Goal: Find specific page/section: Find specific page/section

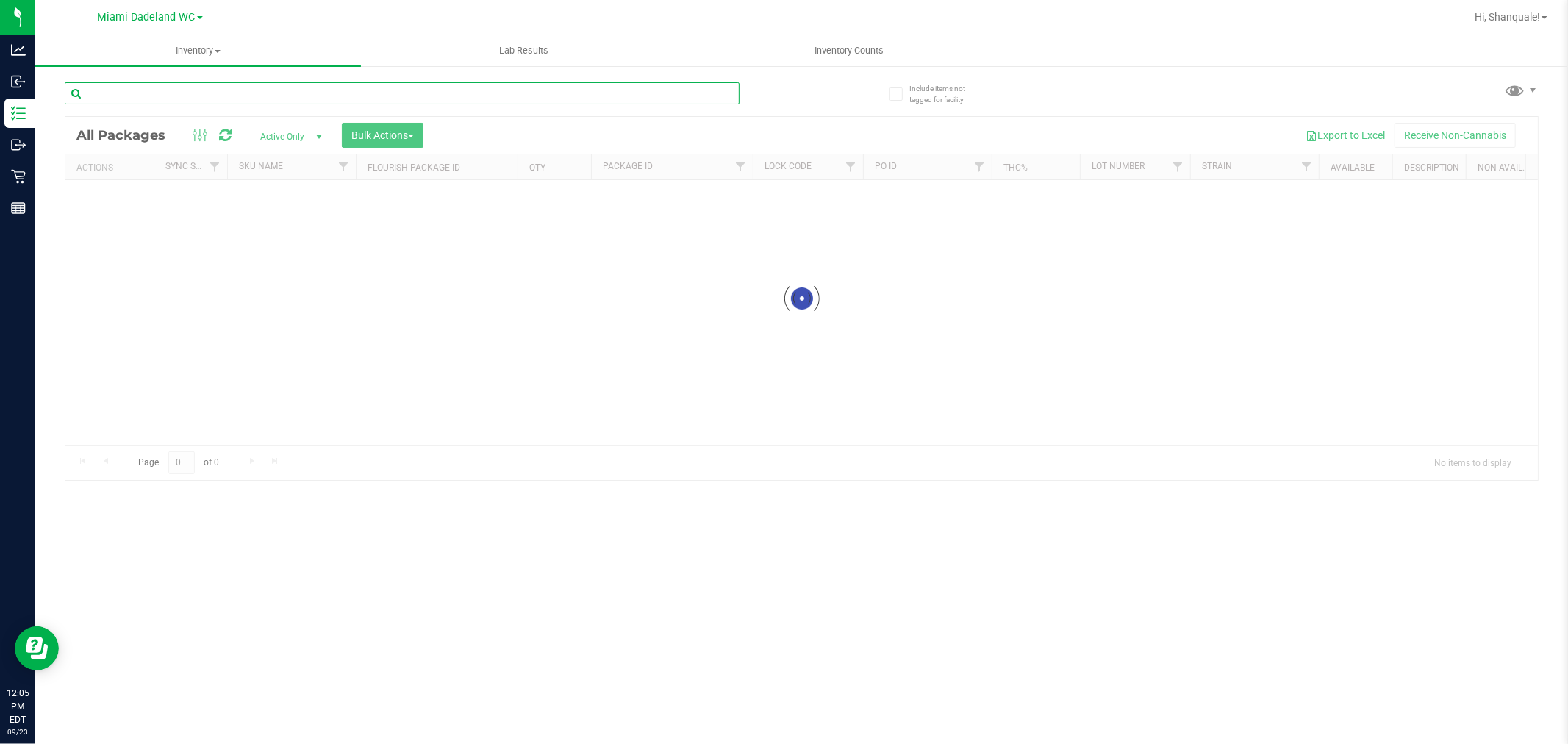
click at [442, 90] on input "text" at bounding box center [402, 93] width 675 height 22
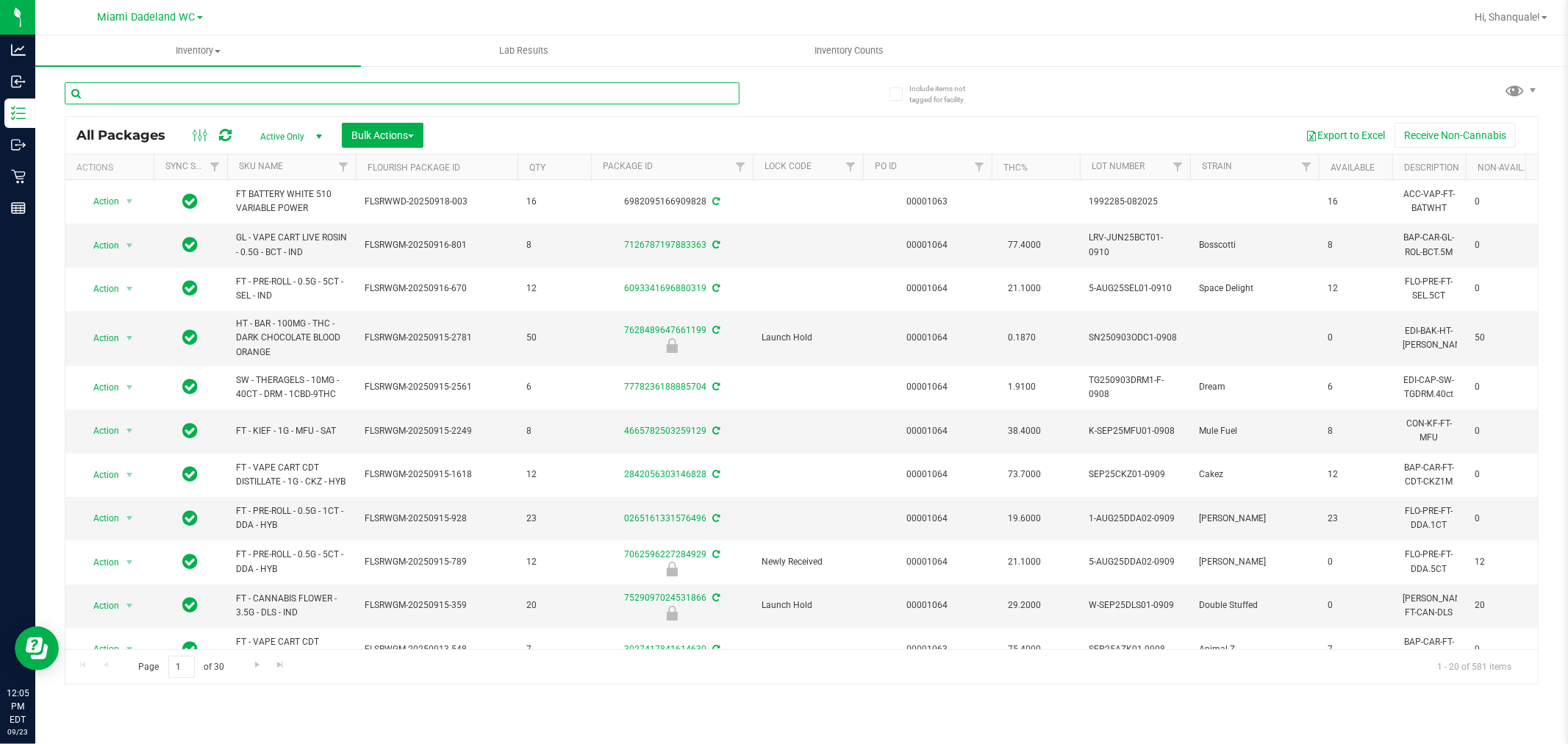
click at [496, 93] on input "text" at bounding box center [402, 93] width 675 height 22
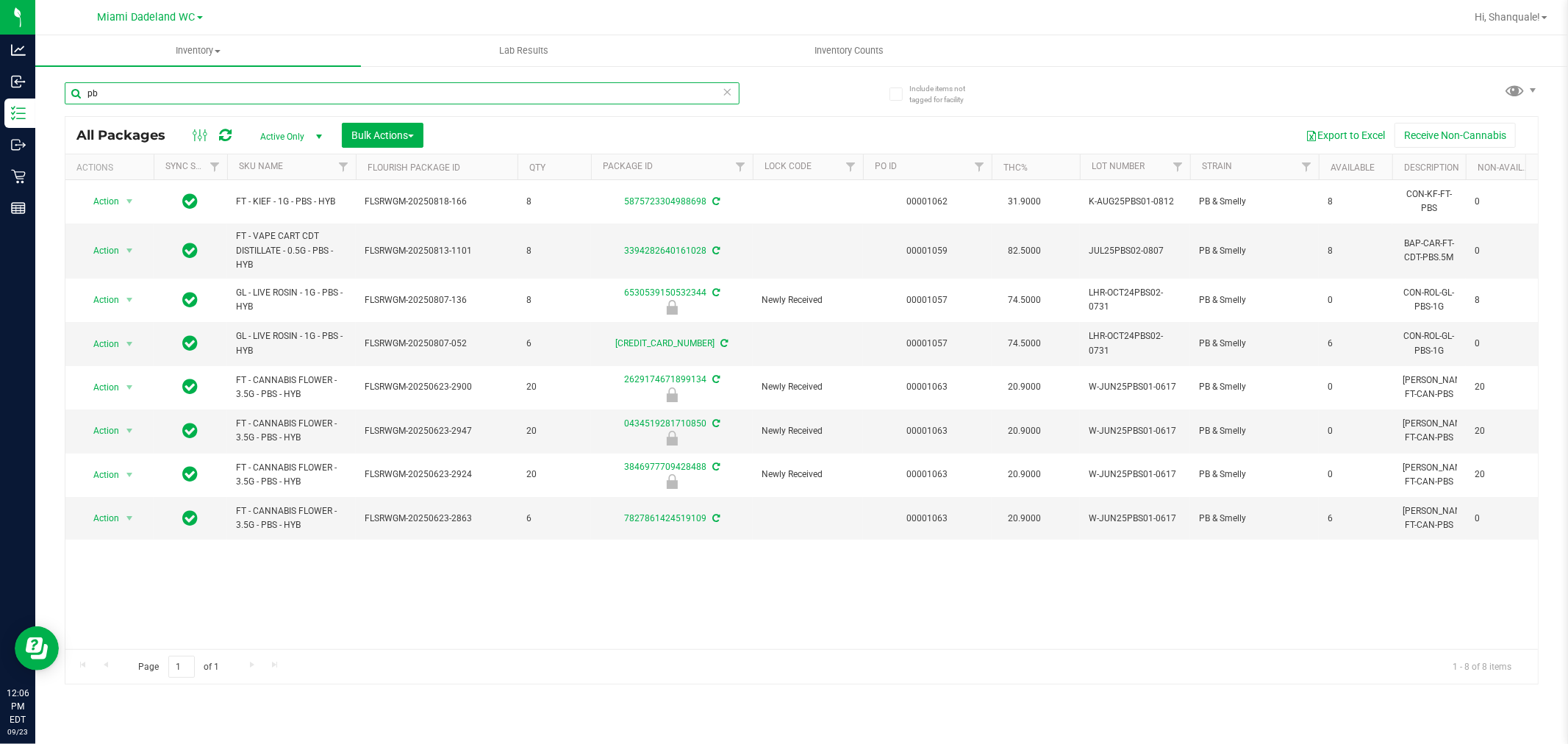
type input "p"
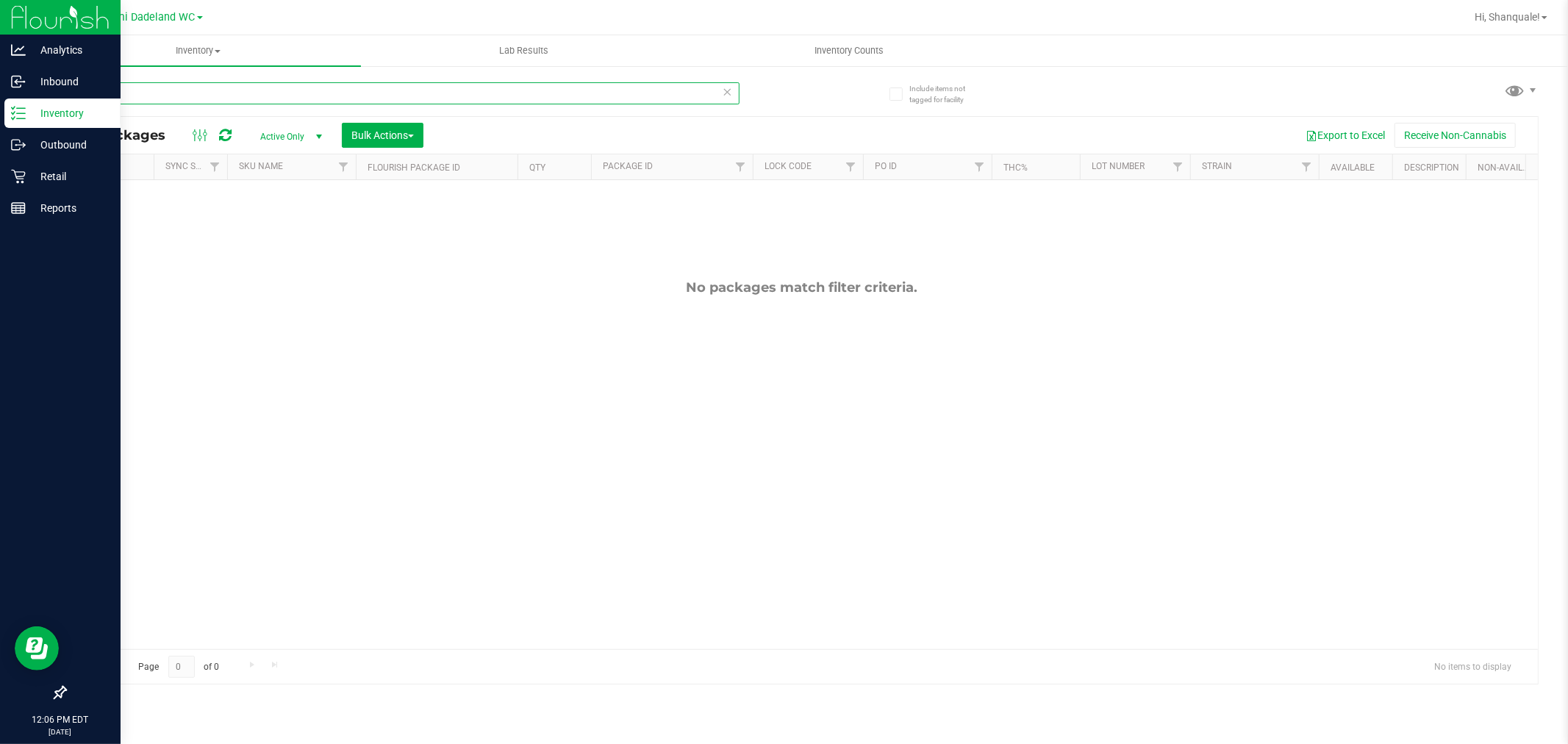
type input "p"
type input "++"
